Goal: Task Accomplishment & Management: Use online tool/utility

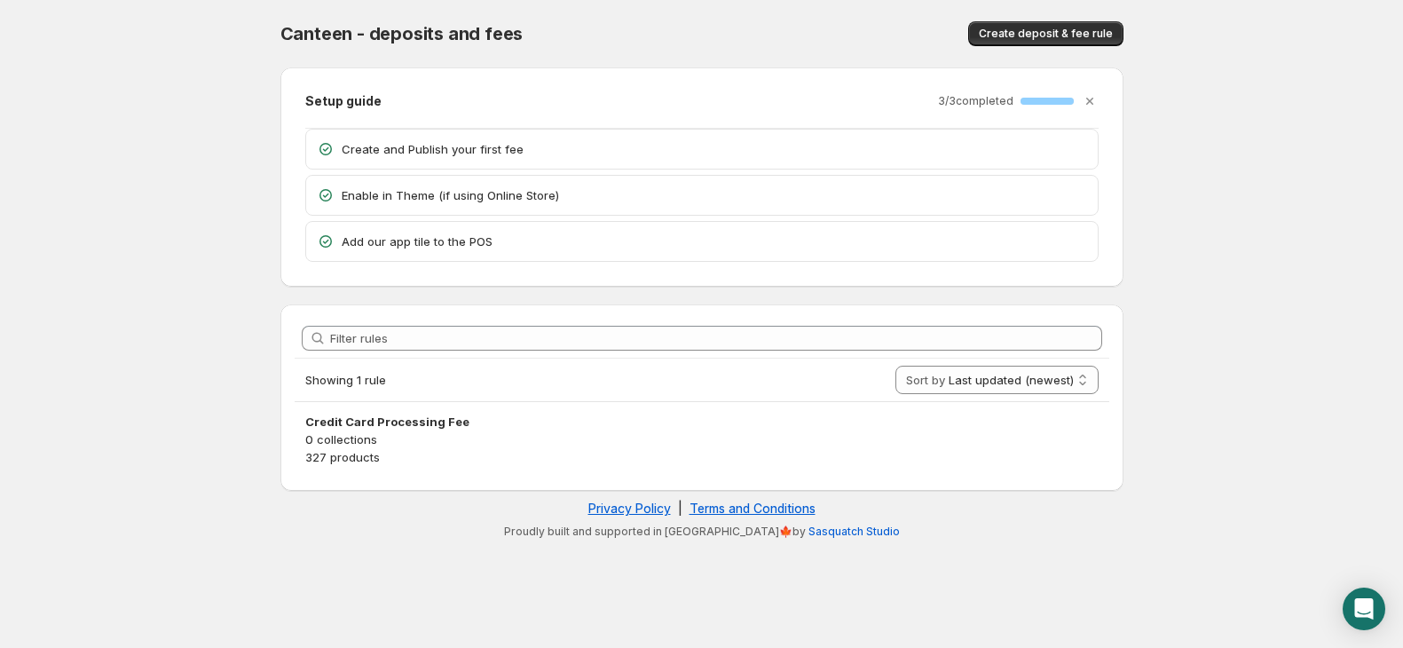
click at [435, 156] on p "Create and Publish your first fee" at bounding box center [714, 149] width 745 height 18
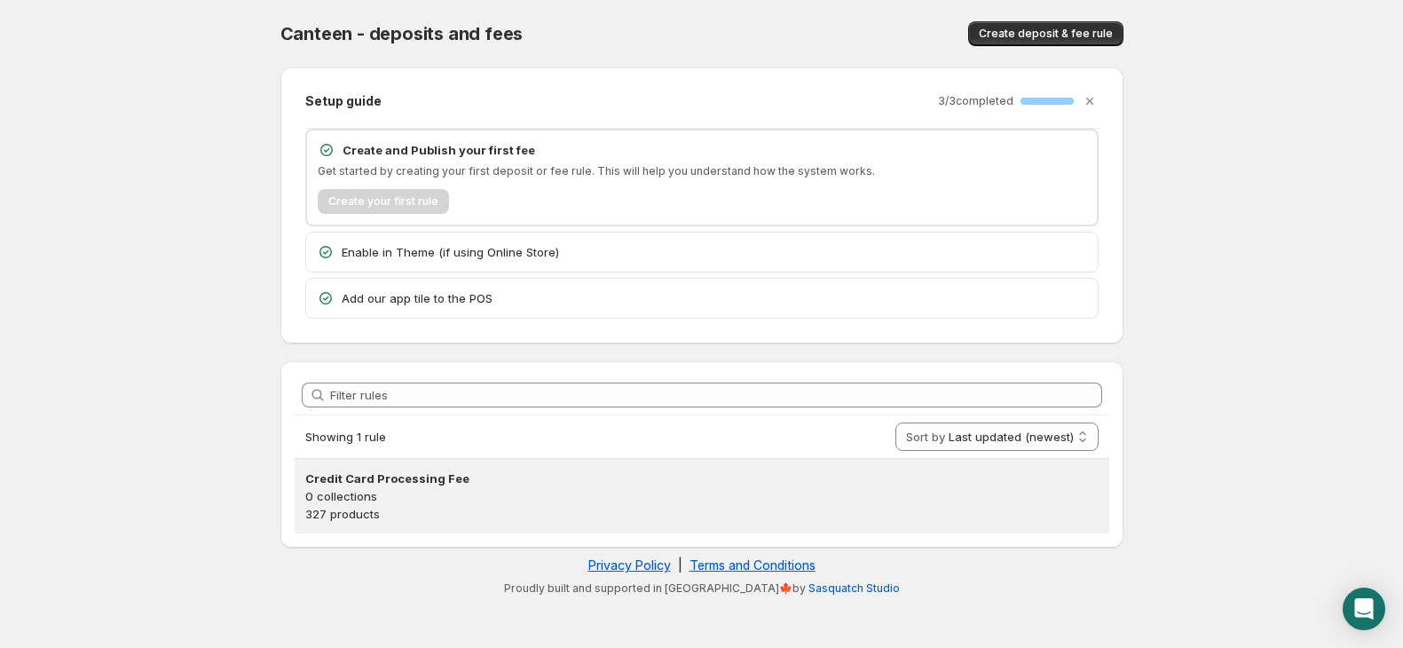
click at [353, 505] on p "327 products" at bounding box center [701, 514] width 793 height 18
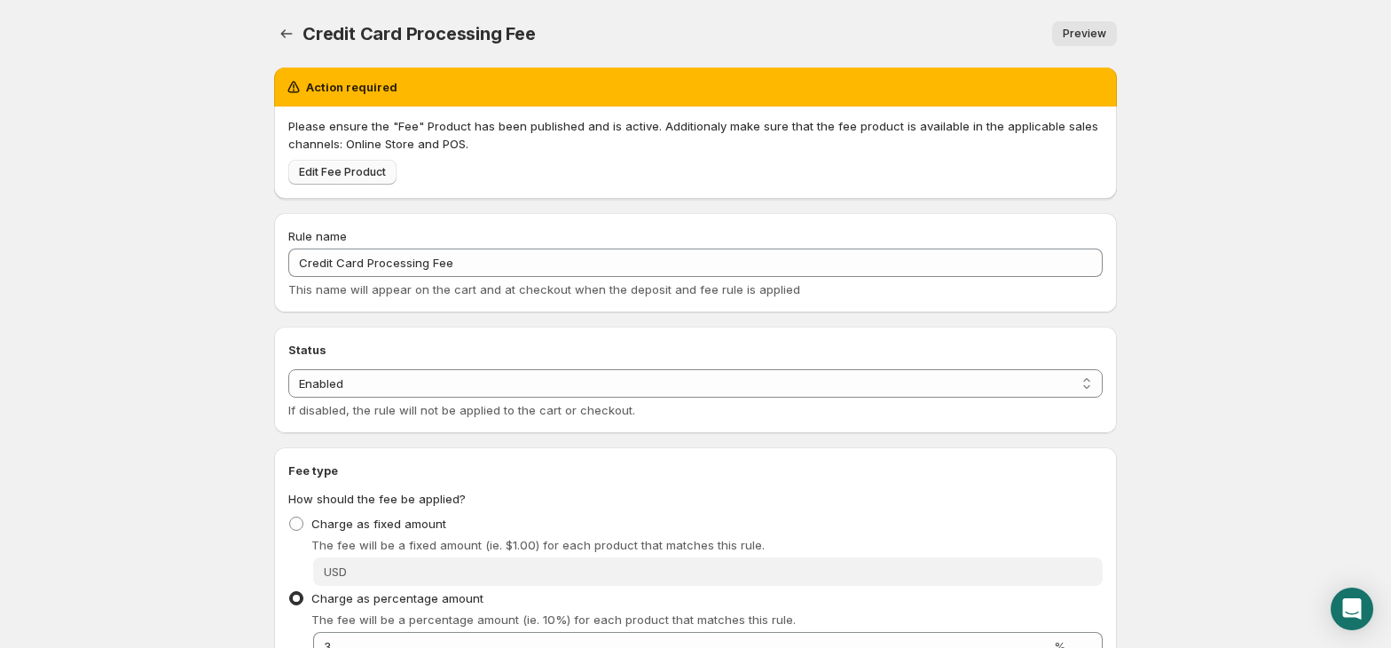
click at [327, 175] on span "Edit Fee Product" at bounding box center [342, 172] width 87 height 14
click at [291, 30] on icon "Settings" at bounding box center [287, 34] width 18 height 18
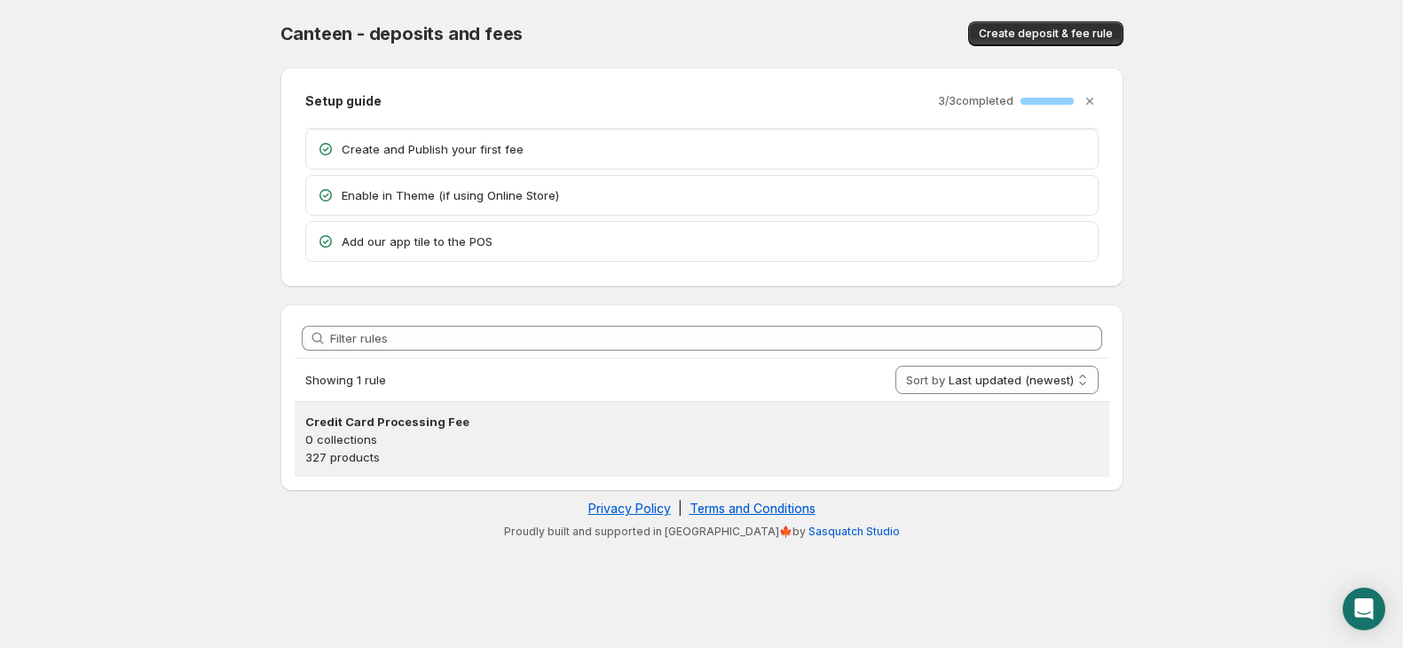
click at [435, 454] on p "327 products" at bounding box center [701, 457] width 793 height 18
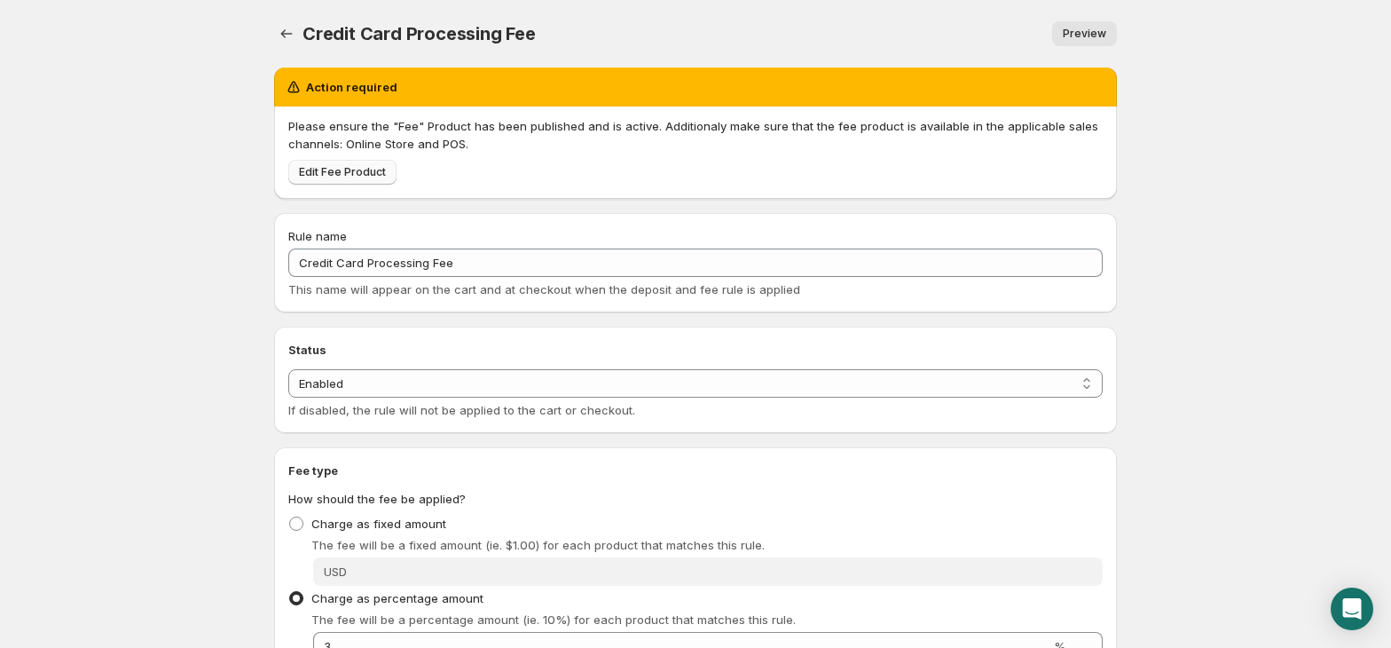
click at [353, 178] on span "Edit Fee Product" at bounding box center [342, 172] width 87 height 14
click at [281, 36] on icon "Settings" at bounding box center [287, 34] width 18 height 18
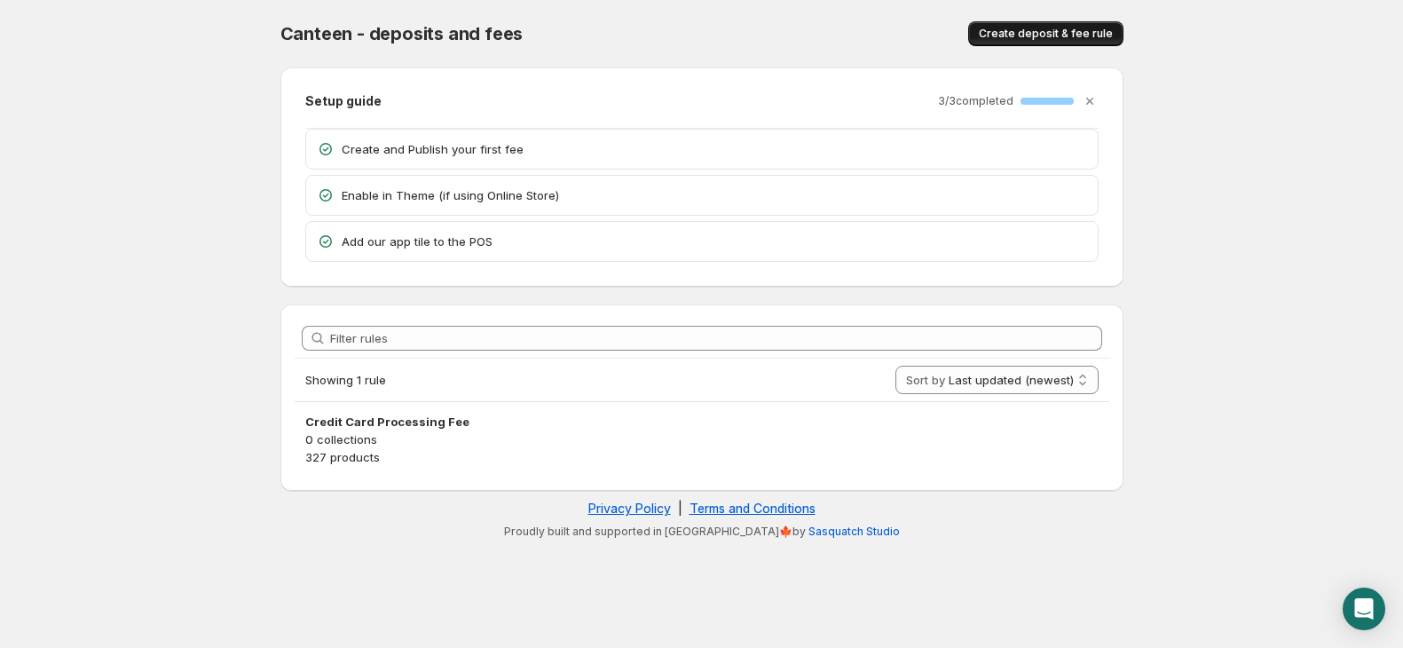
click at [1068, 27] on span "Create deposit & fee rule" at bounding box center [1046, 34] width 134 height 14
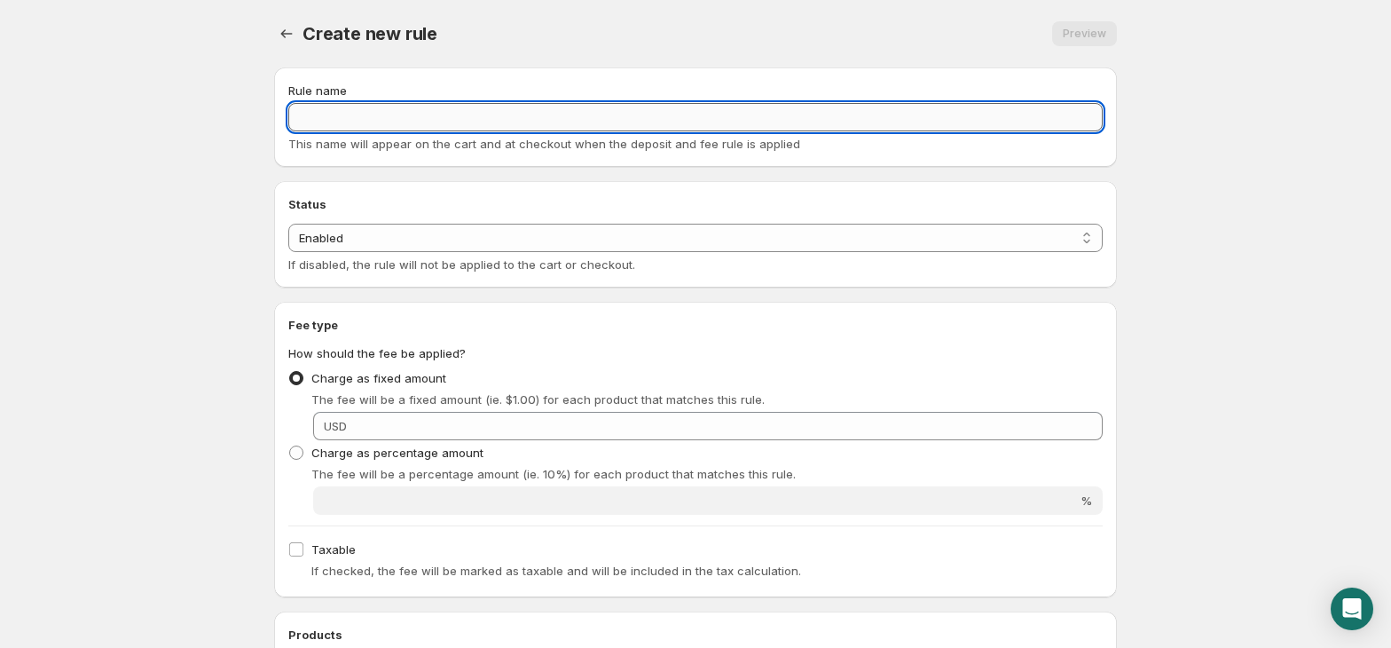
click at [323, 119] on input "Rule name" at bounding box center [695, 117] width 815 height 28
drag, startPoint x: 323, startPoint y: 119, endPoint x: 291, endPoint y: 121, distance: 32.0
click at [291, 121] on input "Rule name" at bounding box center [695, 117] width 815 height 28
type input "Service Fee"
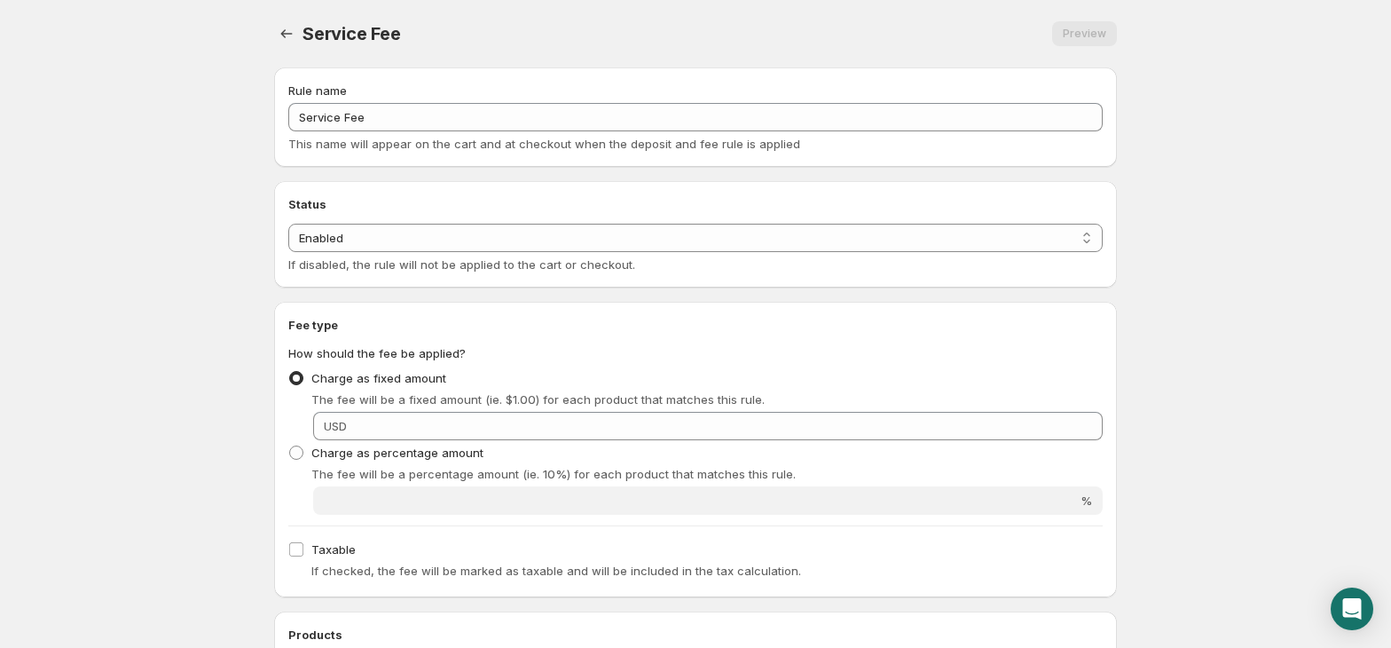
click at [389, 467] on p "The fee will be a percentage amount (ie. 10%) for each product that matches thi…" at bounding box center [707, 474] width 792 height 18
click at [366, 452] on span "Charge as percentage amount" at bounding box center [397, 452] width 172 height 14
click at [290, 446] on input "Charge as percentage amount" at bounding box center [289, 445] width 1 height 1
radio input "true"
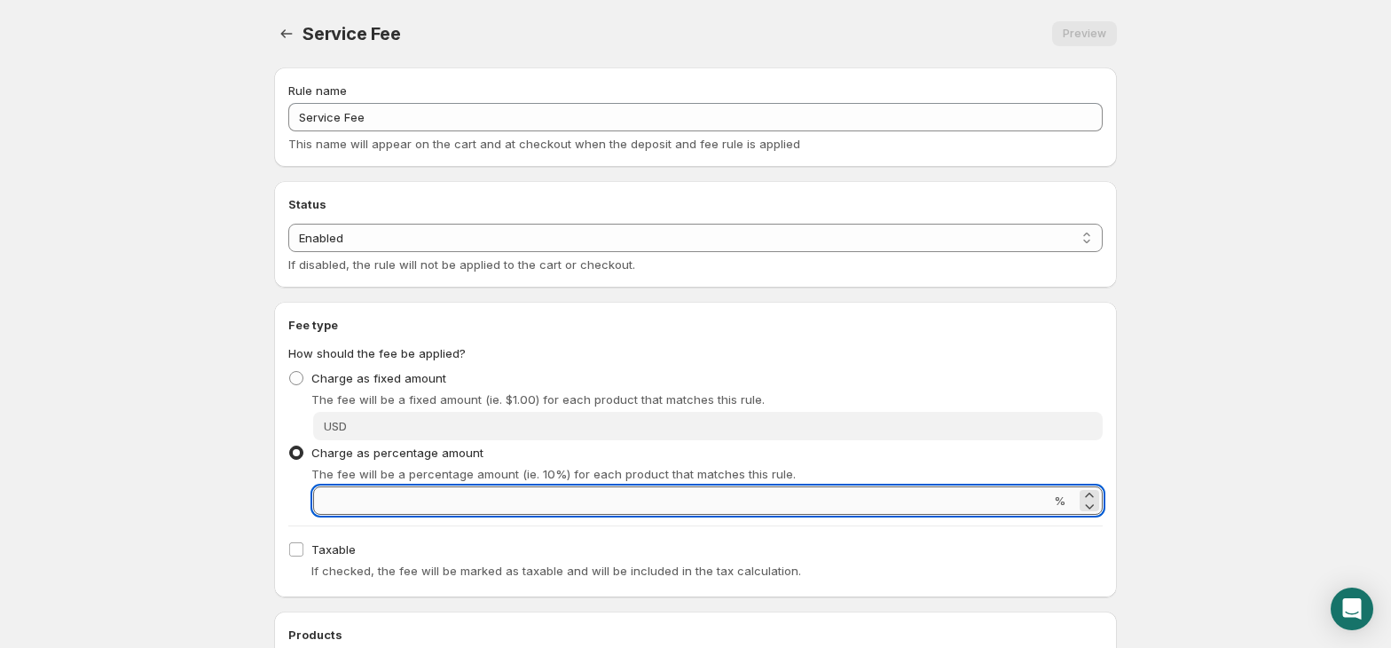
click at [381, 498] on input "Percentage amount" at bounding box center [681, 500] width 737 height 28
type input "3"
click at [447, 544] on div "Taxable If checked, the fee will be marked as taxable and will be included in t…" at bounding box center [695, 560] width 815 height 46
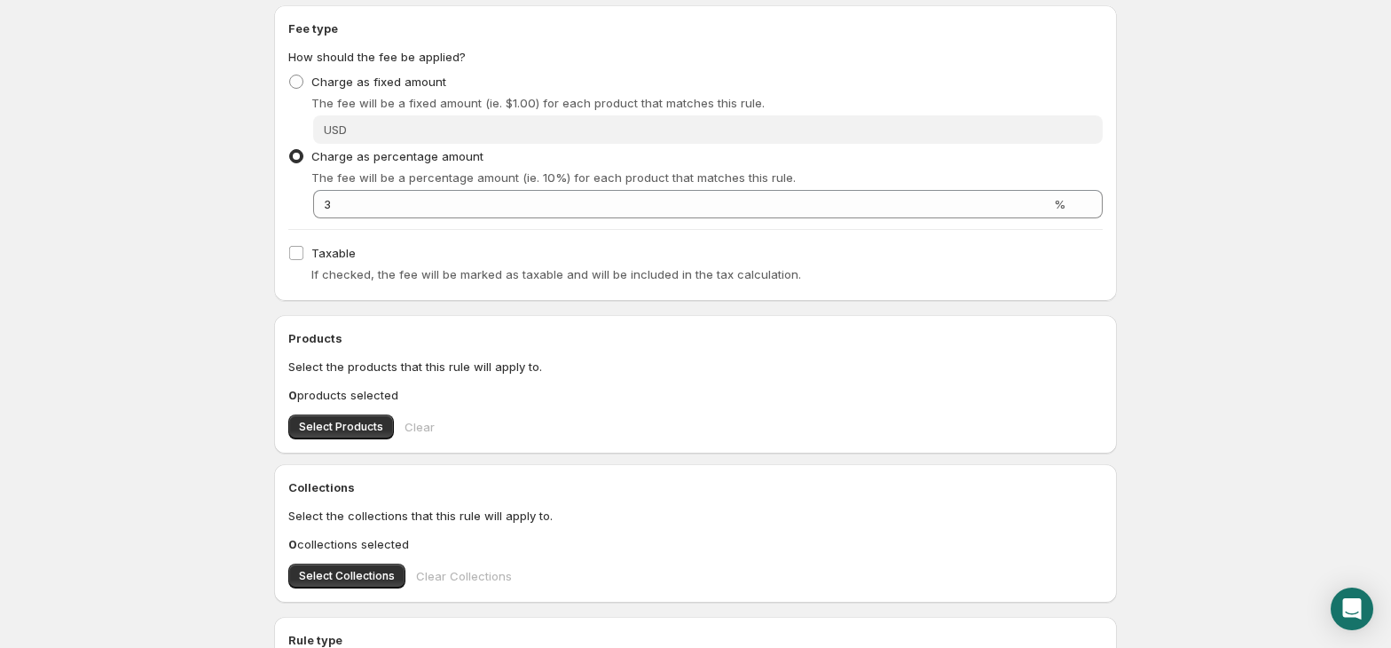
scroll to position [303, 0]
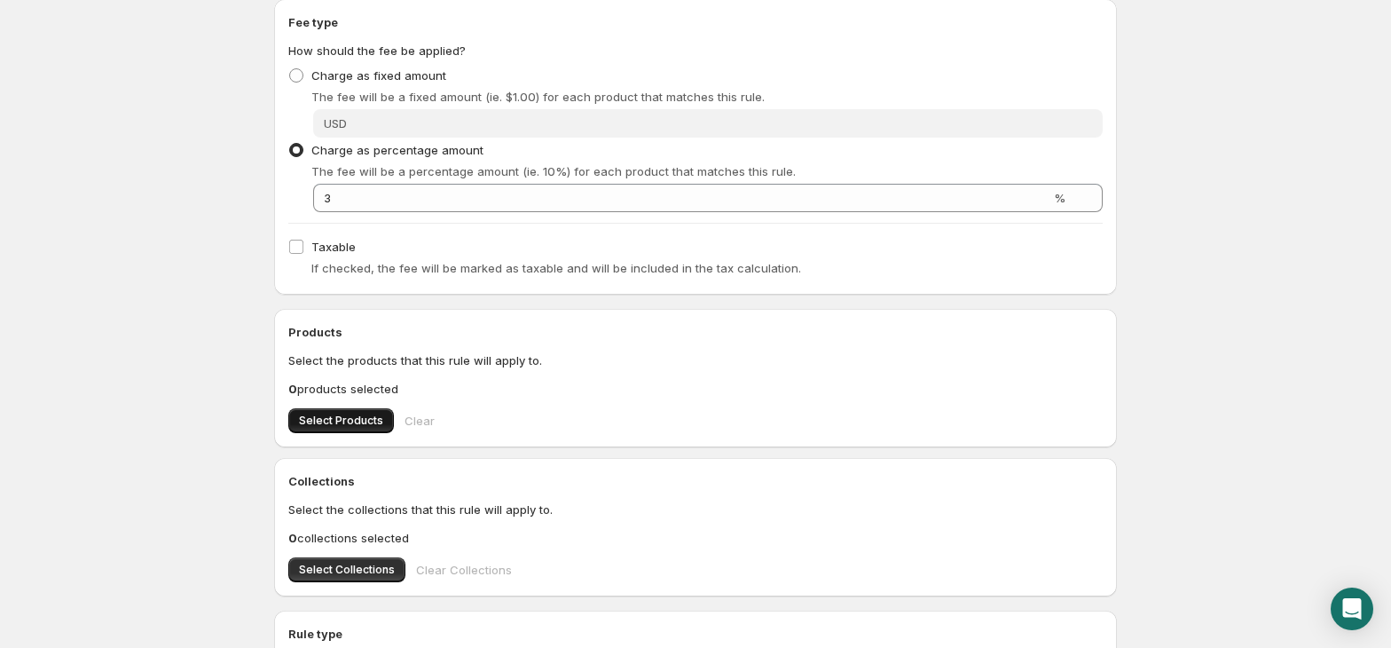
click at [348, 417] on span "Select Products" at bounding box center [341, 421] width 84 height 14
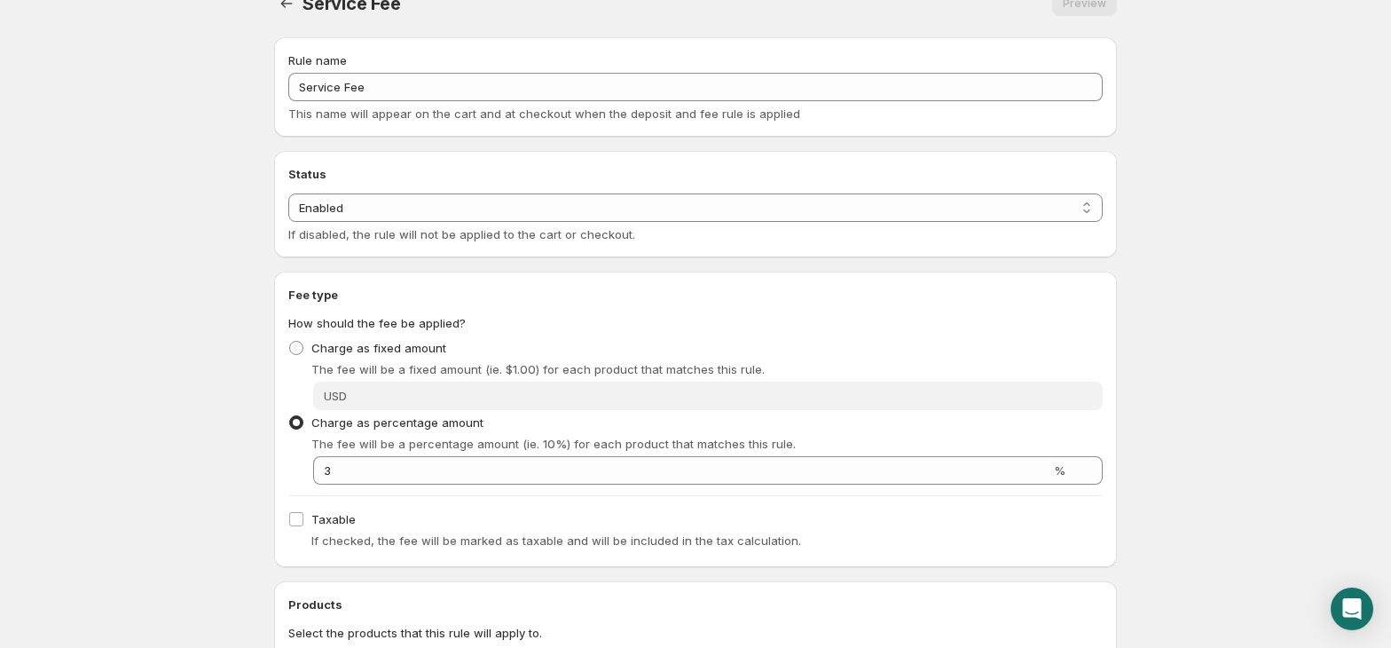
scroll to position [0, 0]
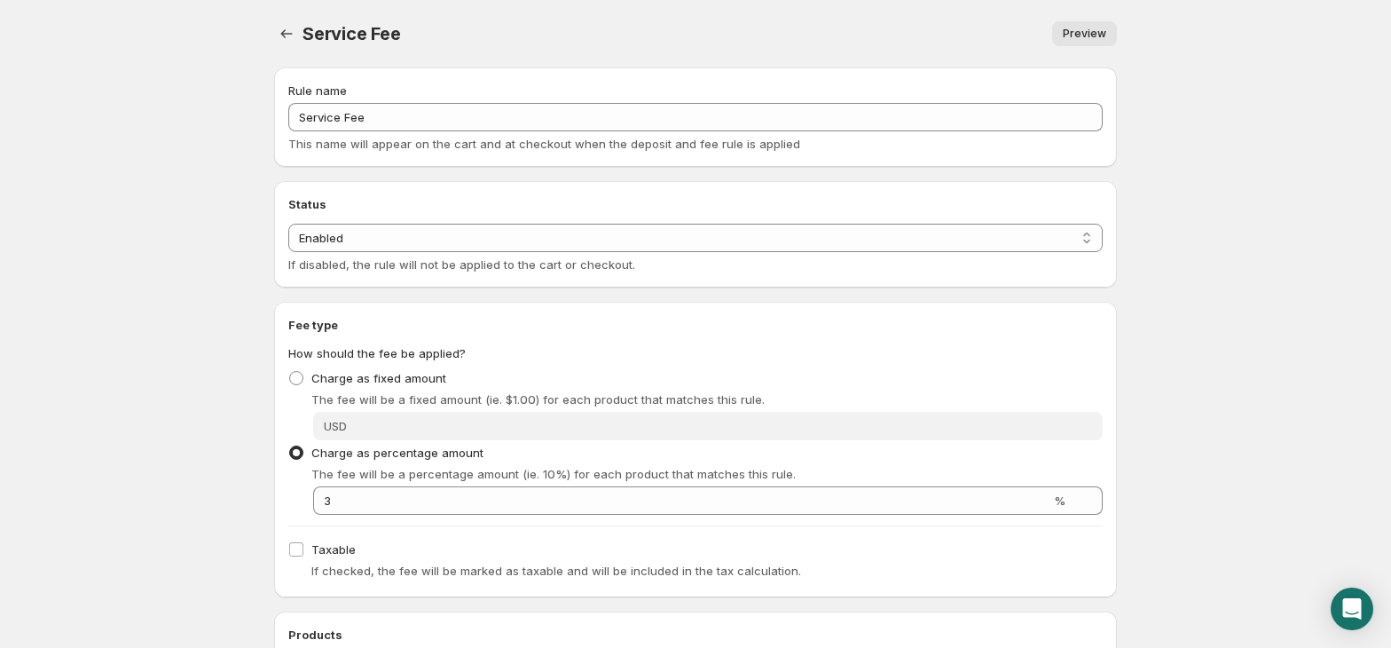
click at [1081, 39] on span "Preview" at bounding box center [1084, 34] width 43 height 14
